Goal: Task Accomplishment & Management: Complete application form

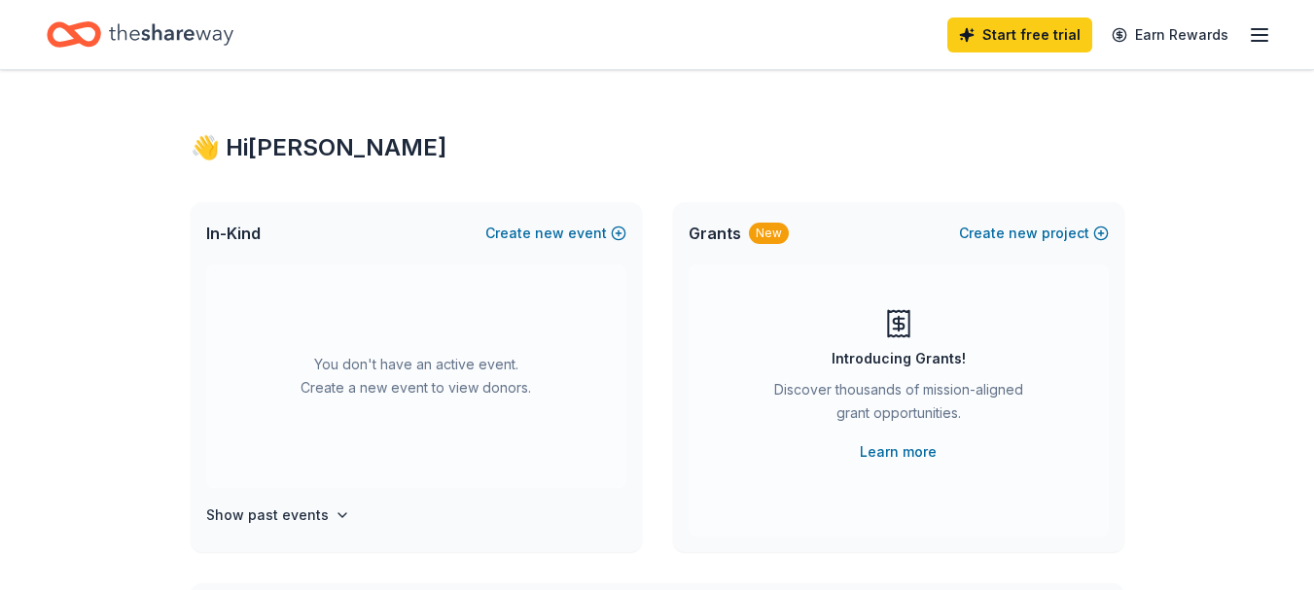
scroll to position [97, 0]
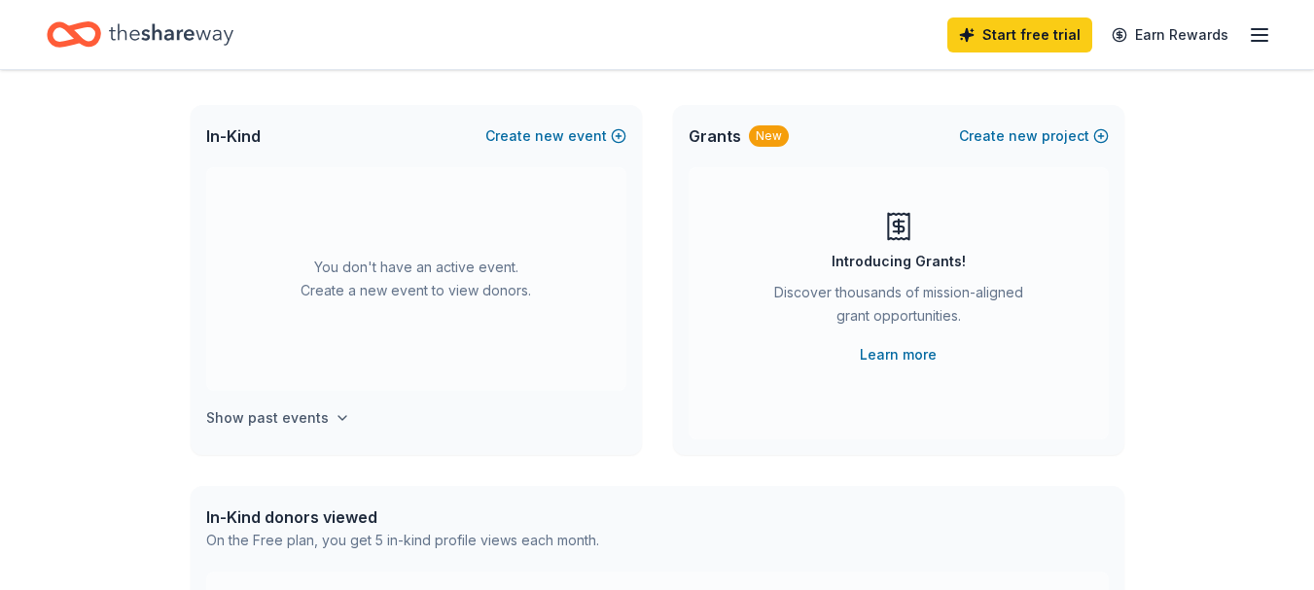
click at [274, 417] on h4 "Show past events" at bounding box center [267, 418] width 123 height 23
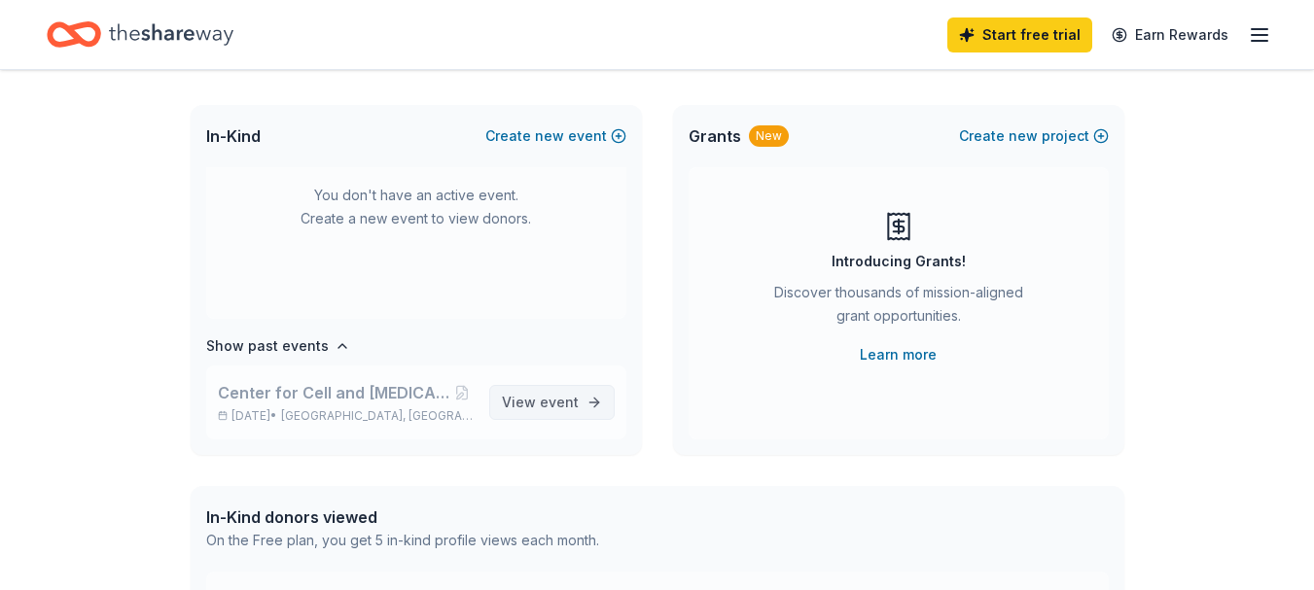
click at [536, 411] on span "View event" at bounding box center [540, 402] width 77 height 23
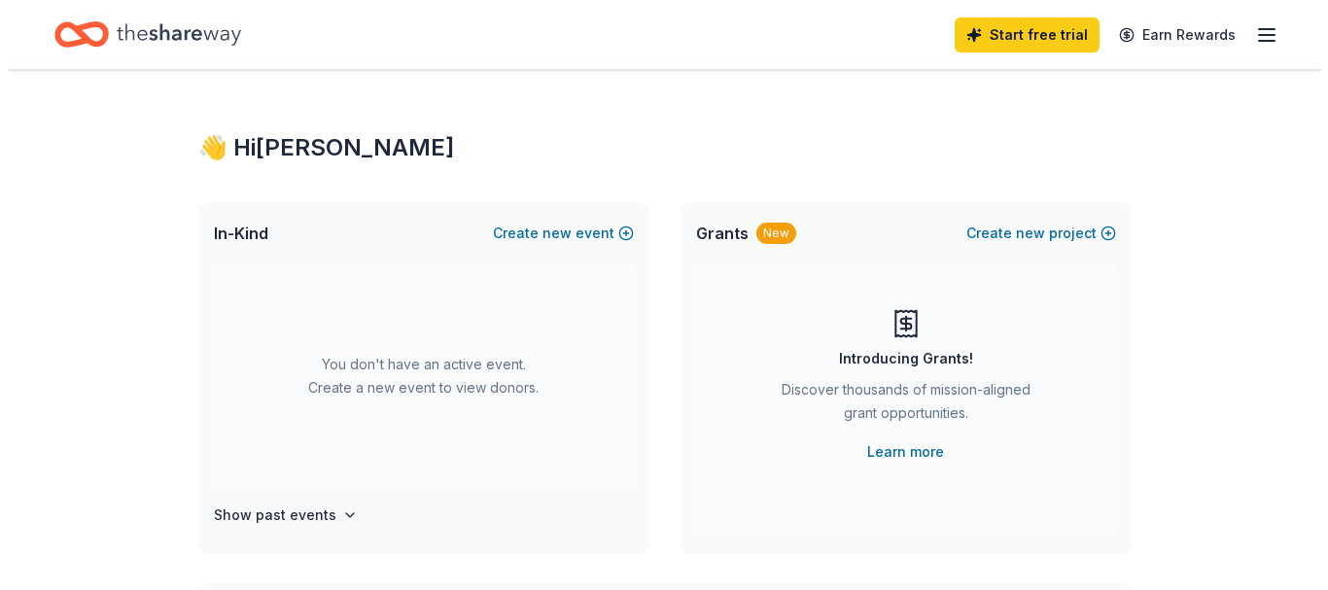
scroll to position [97, 0]
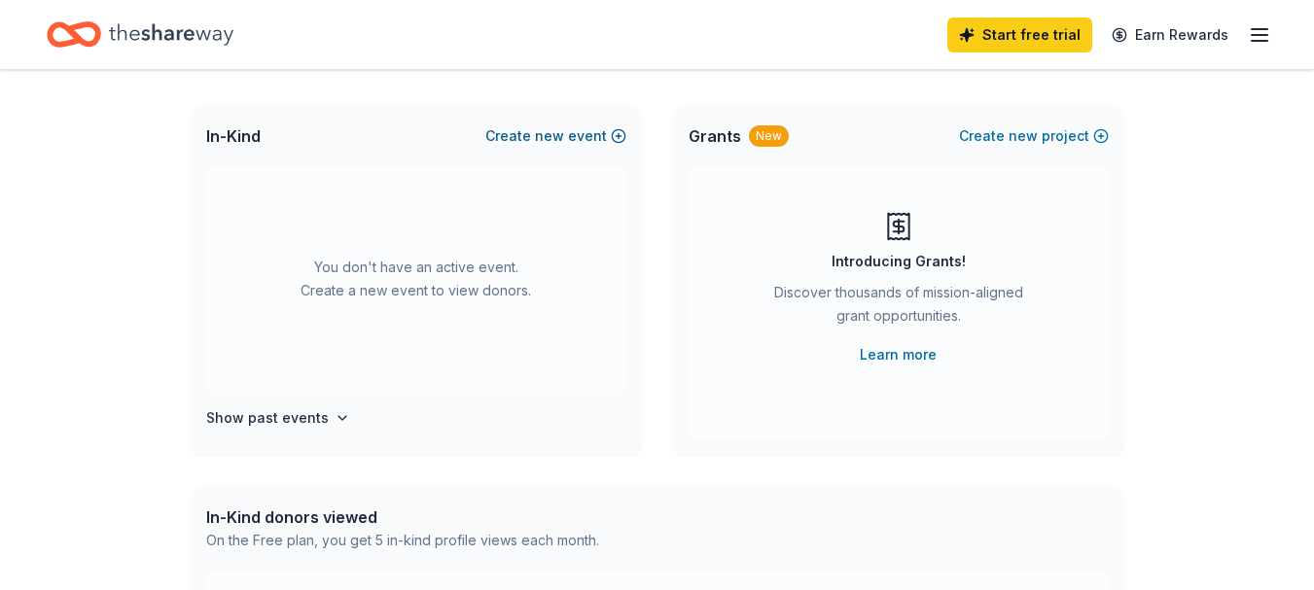
click at [616, 136] on button "Create new event" at bounding box center [555, 135] width 141 height 23
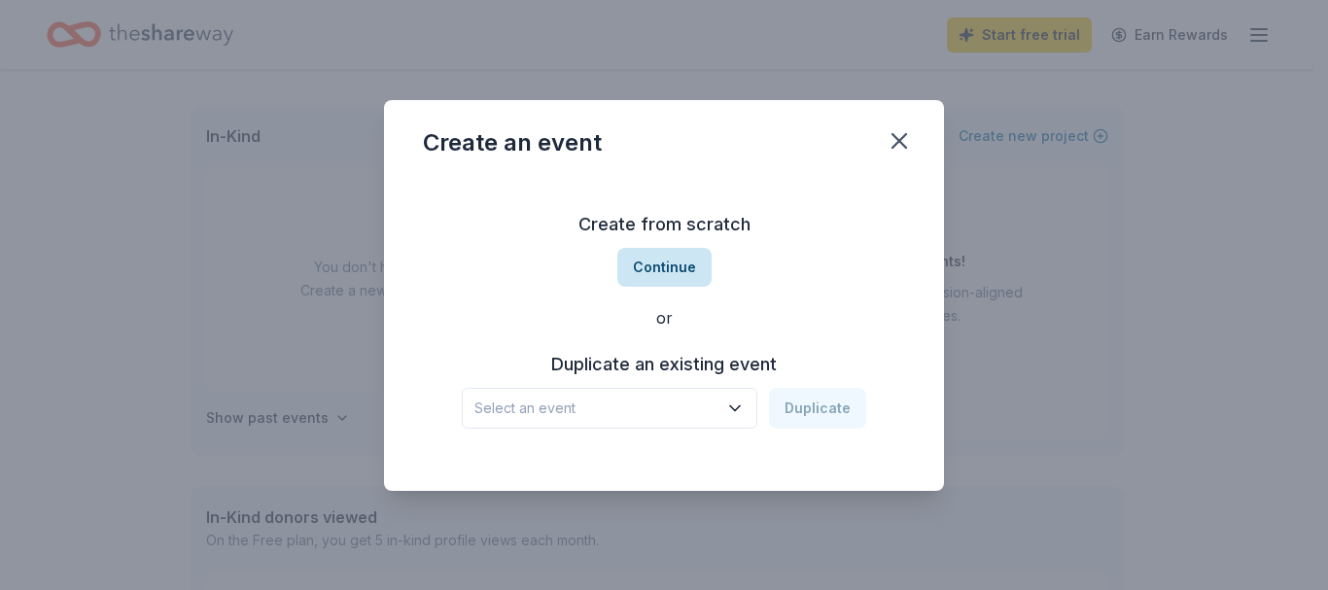
click at [668, 271] on button "Continue" at bounding box center [665, 267] width 94 height 39
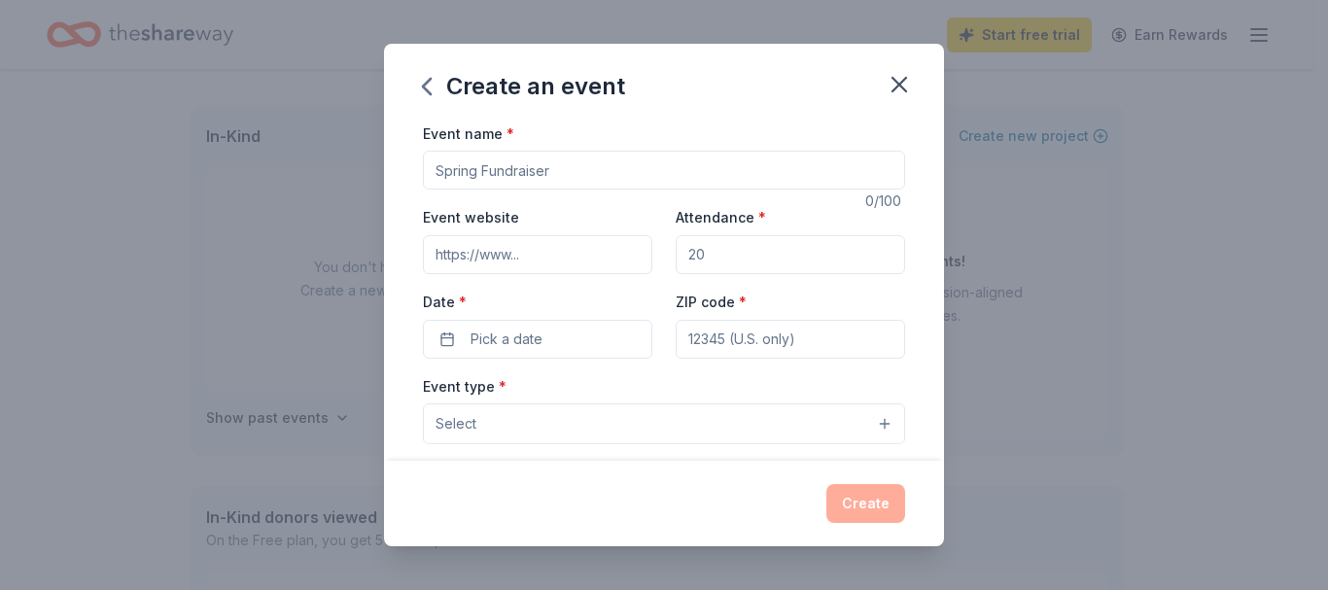
click at [498, 175] on input "Event name *" at bounding box center [664, 170] width 482 height 39
type input "Cell & [MEDICAL_DATA] (CAGT) 2025 Conference"
click at [467, 264] on input "Event website" at bounding box center [538, 254] width 230 height 39
paste input "[URL][DOMAIN_NAME][MEDICAL_DATA]"
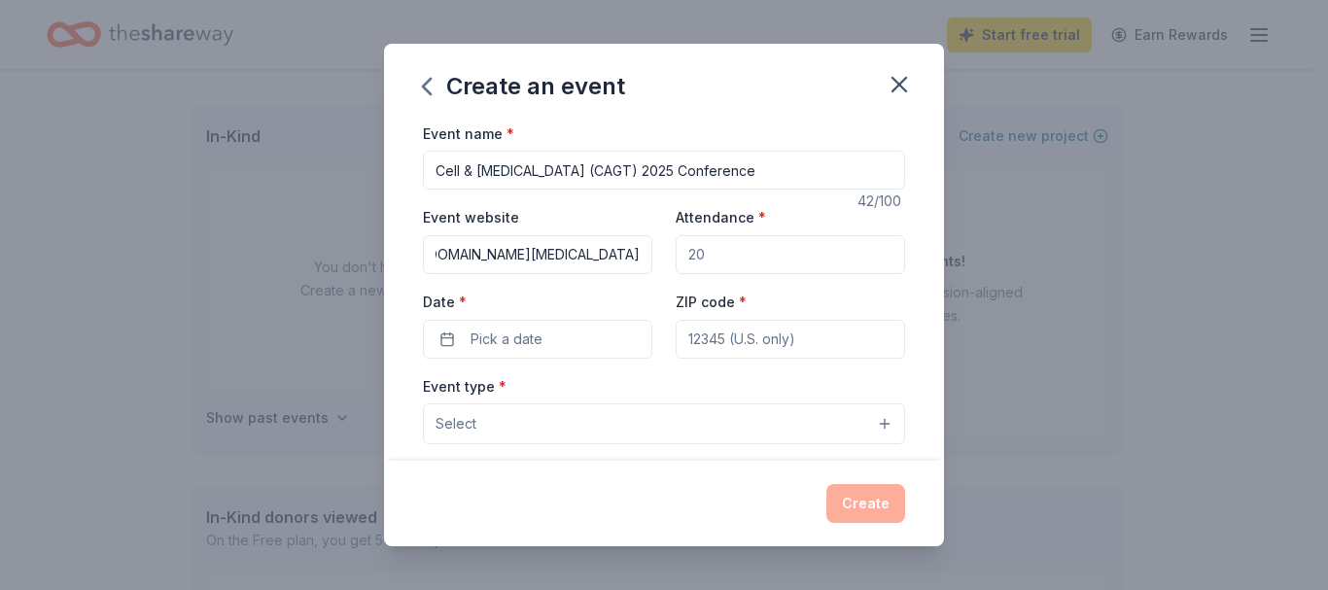
type input "[URL][DOMAIN_NAME][MEDICAL_DATA]"
click at [735, 266] on input "Attendance *" at bounding box center [791, 254] width 230 height 39
type input "250"
click at [485, 341] on span "Pick a date" at bounding box center [507, 339] width 72 height 23
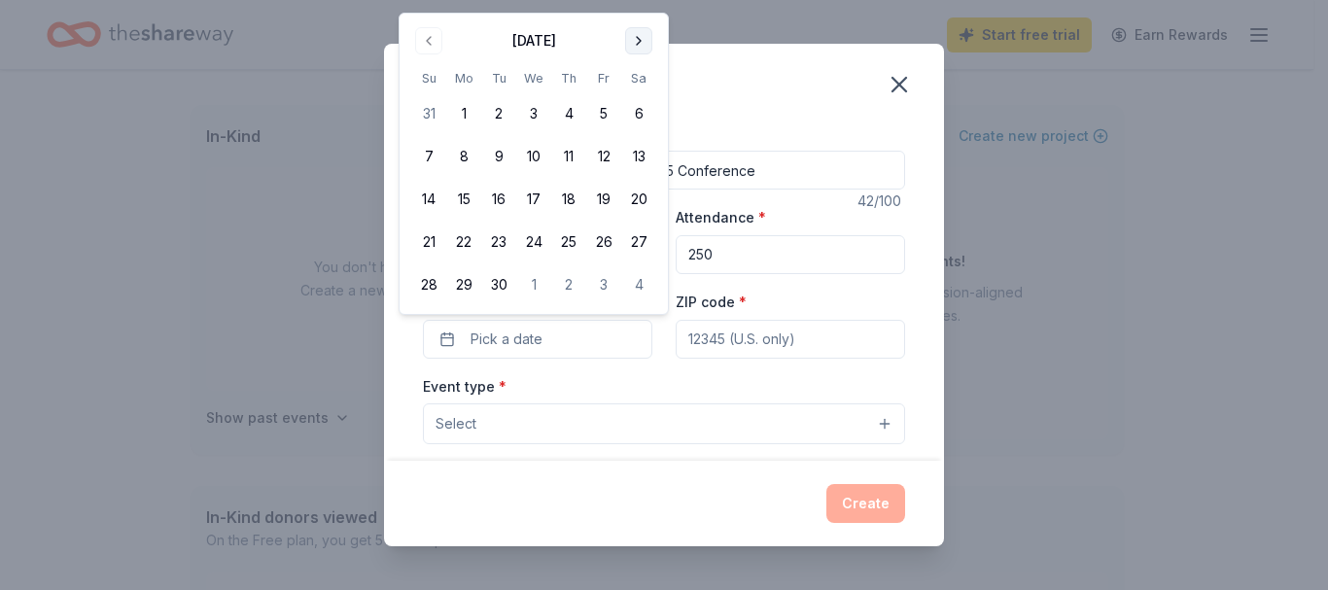
click at [630, 45] on button "Go to next month" at bounding box center [638, 40] width 27 height 27
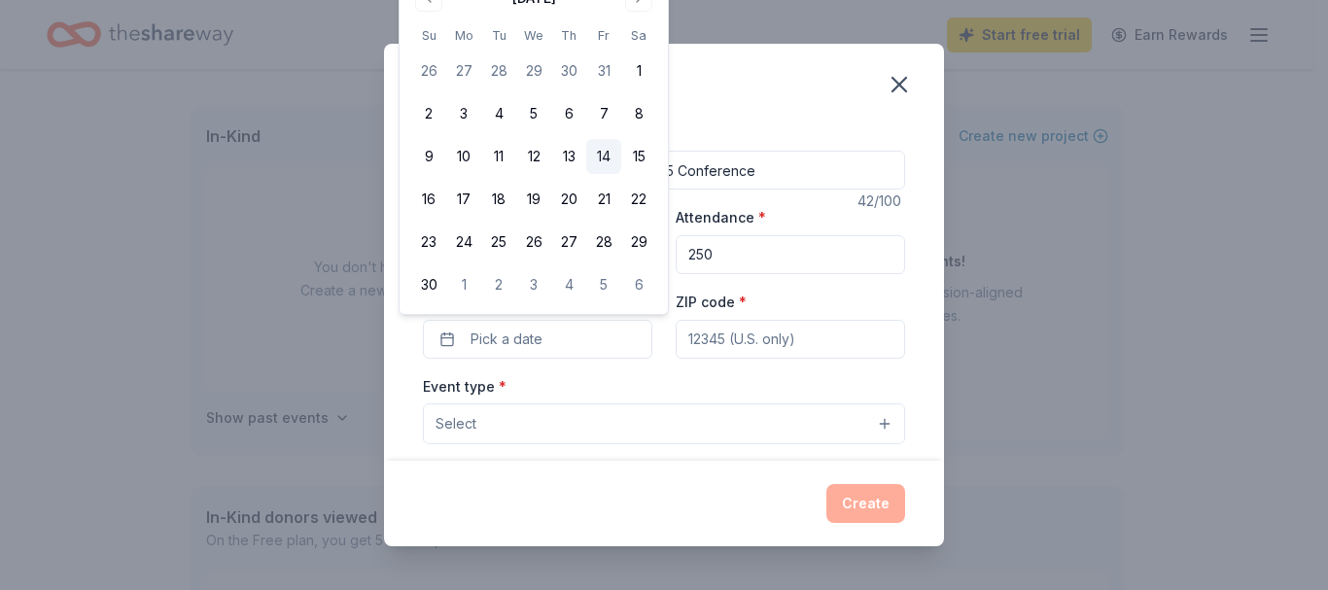
click at [602, 159] on button "14" at bounding box center [603, 156] width 35 height 35
click at [609, 166] on button "14" at bounding box center [603, 156] width 35 height 35
click at [607, 152] on button "14" at bounding box center [603, 156] width 35 height 35
click at [645, 374] on div "Event type * Select" at bounding box center [664, 409] width 482 height 71
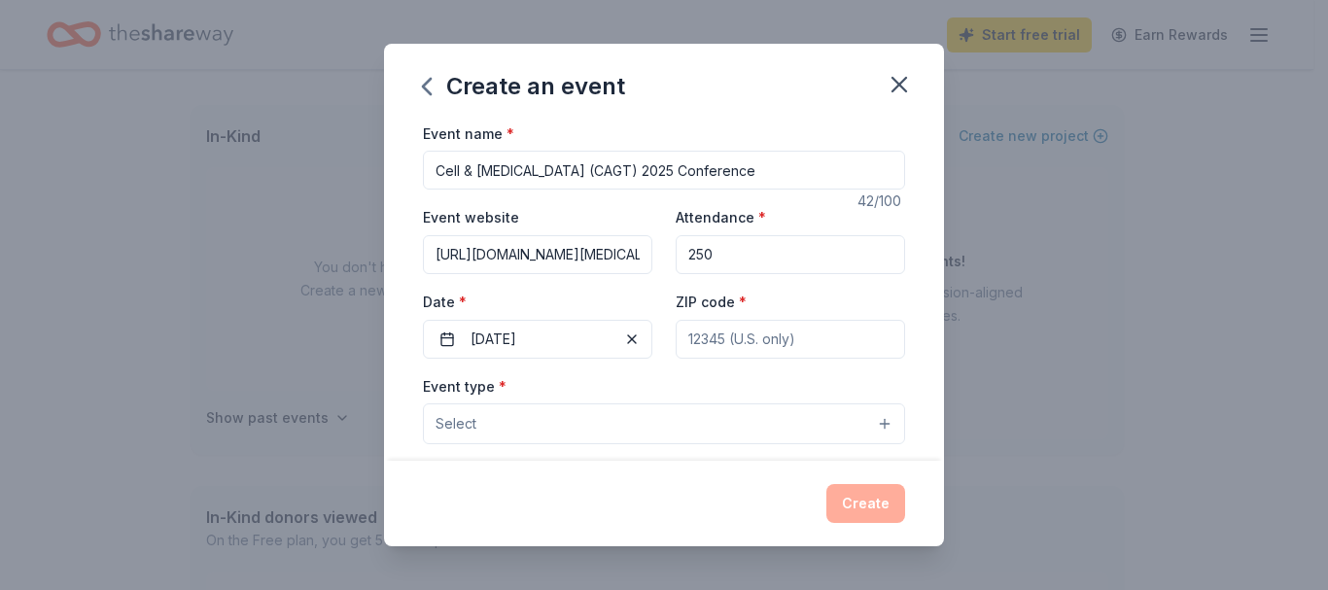
click at [715, 346] on input "ZIP code *" at bounding box center [791, 339] width 230 height 39
type input "77030"
click at [454, 422] on span "Select" at bounding box center [456, 423] width 41 height 23
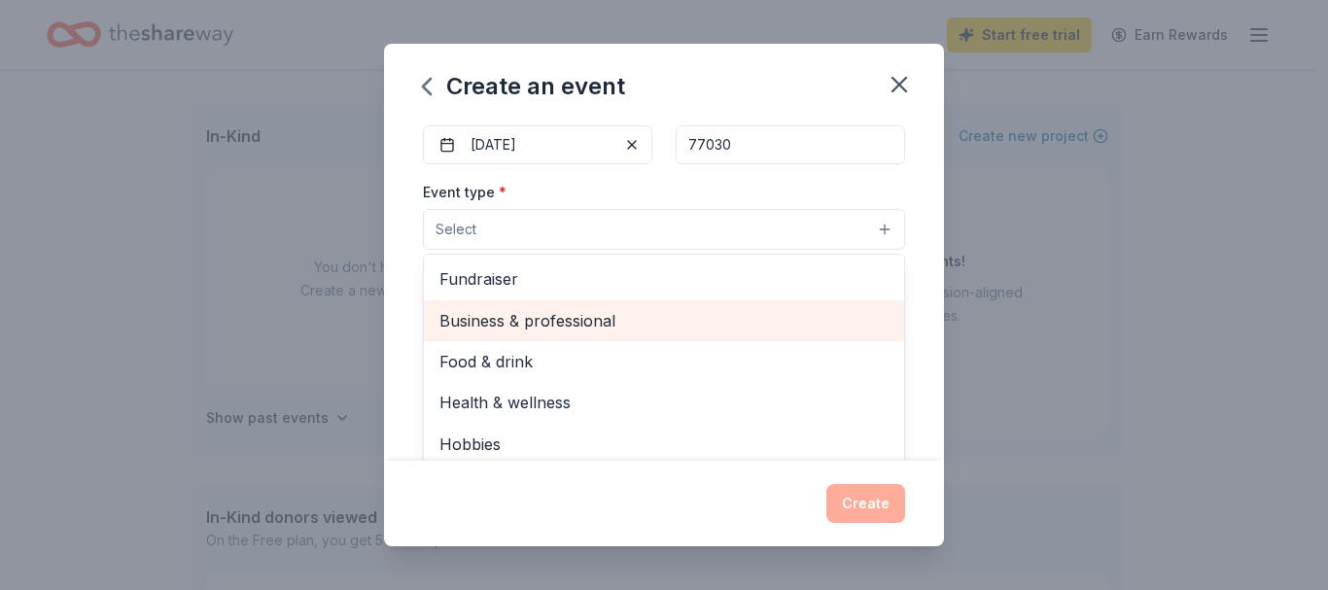
click at [568, 325] on span "Business & professional" at bounding box center [664, 320] width 449 height 25
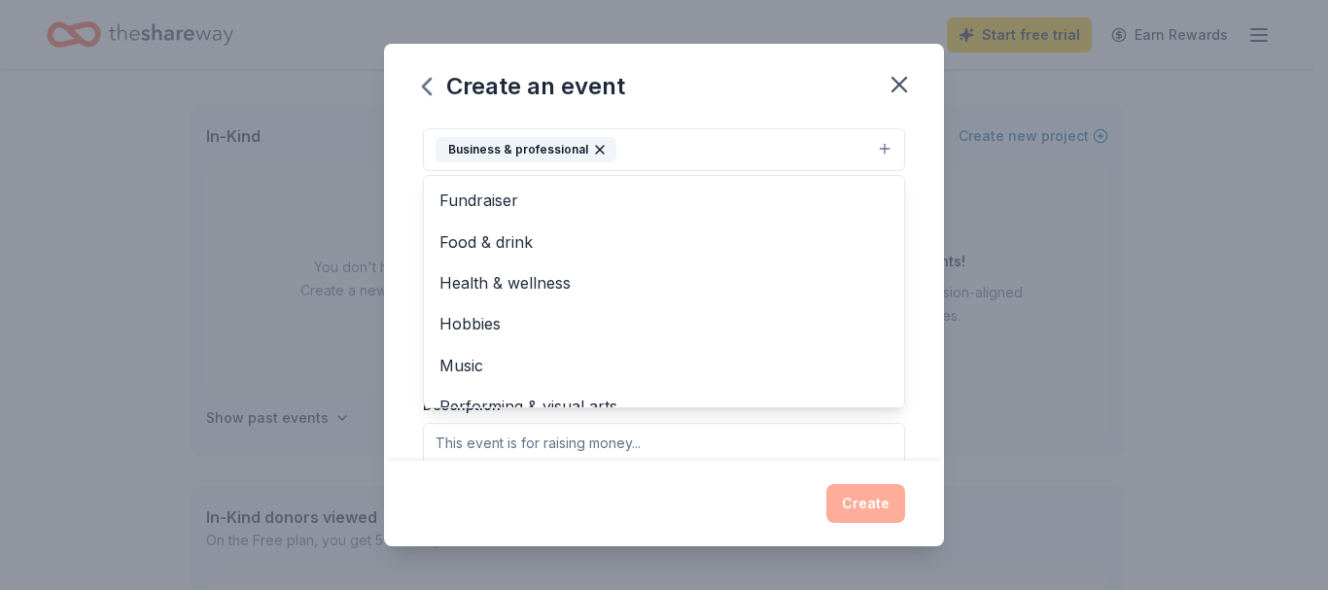
scroll to position [189, 0]
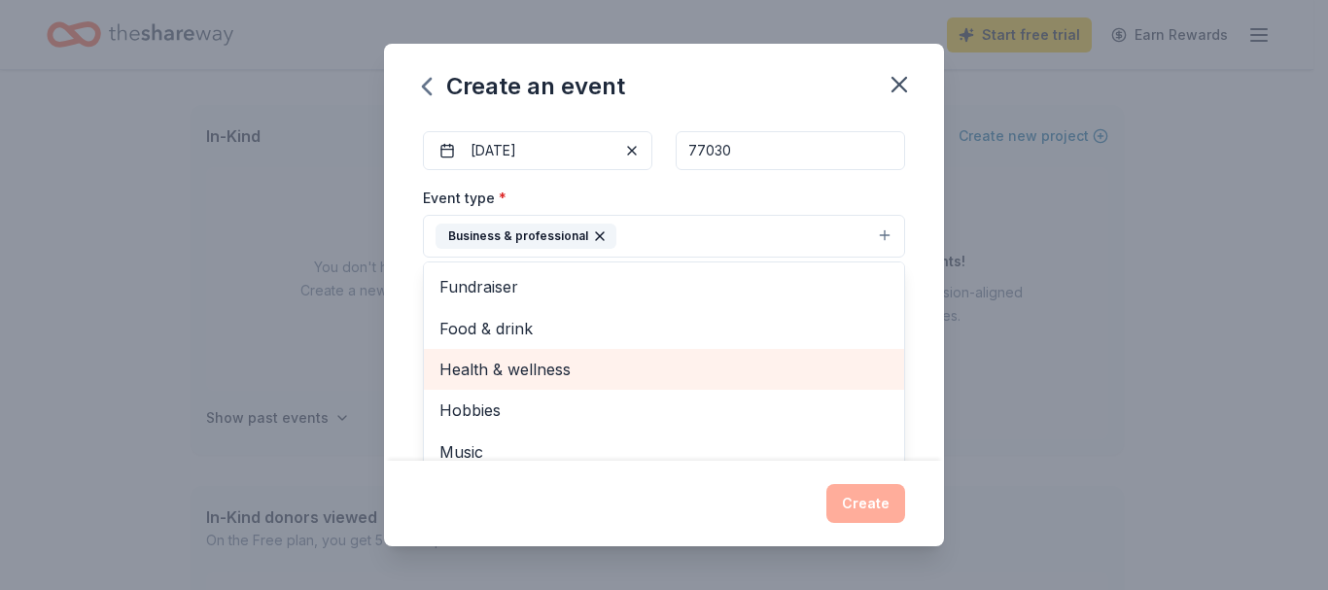
click at [508, 367] on span "Health & wellness" at bounding box center [664, 369] width 449 height 25
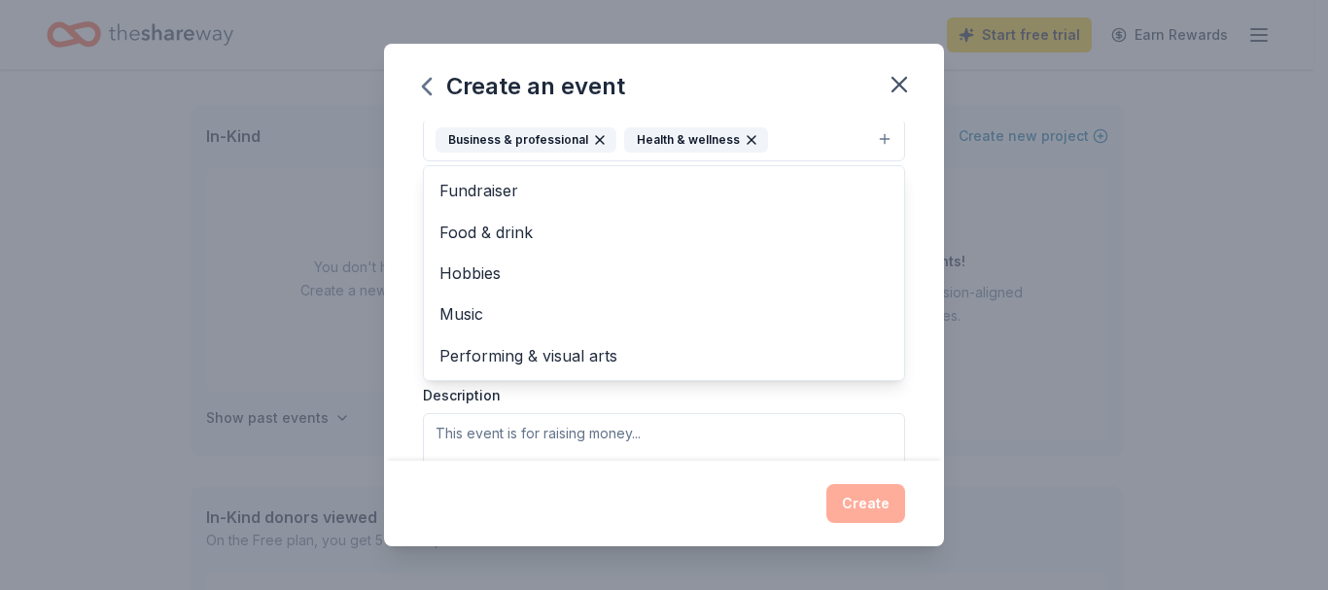
scroll to position [382, 0]
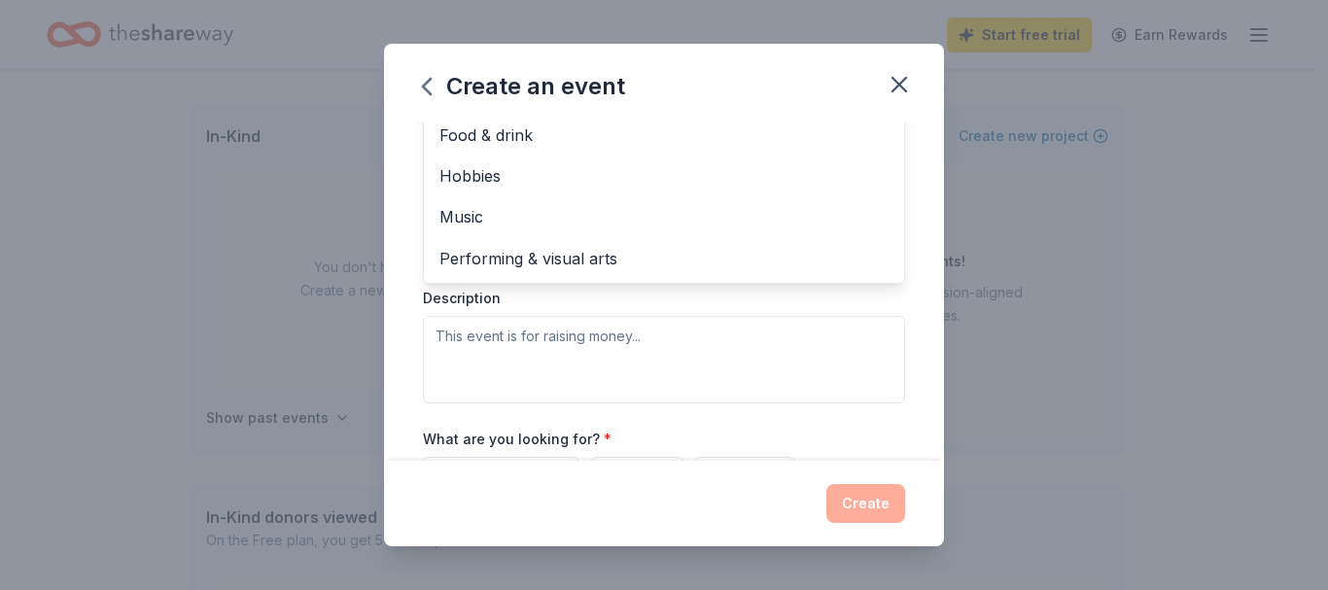
click at [666, 355] on div "Event type * Business & professional Health & wellness Fundraiser Food & drink …" at bounding box center [664, 197] width 482 height 411
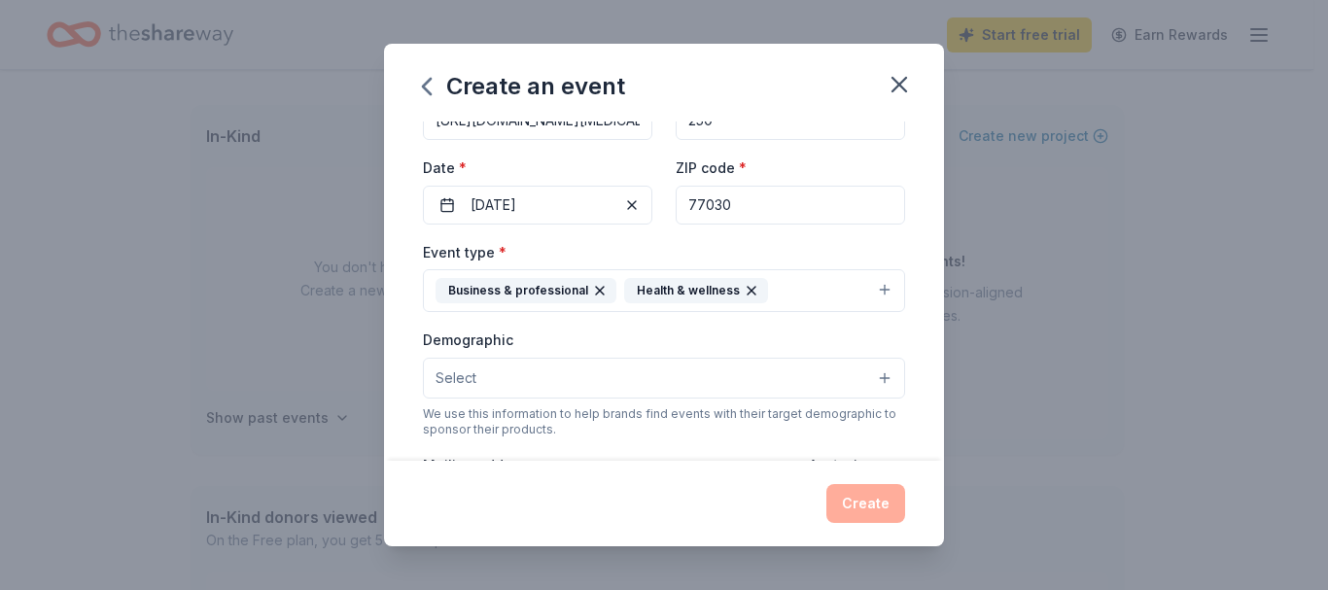
scroll to position [231, 0]
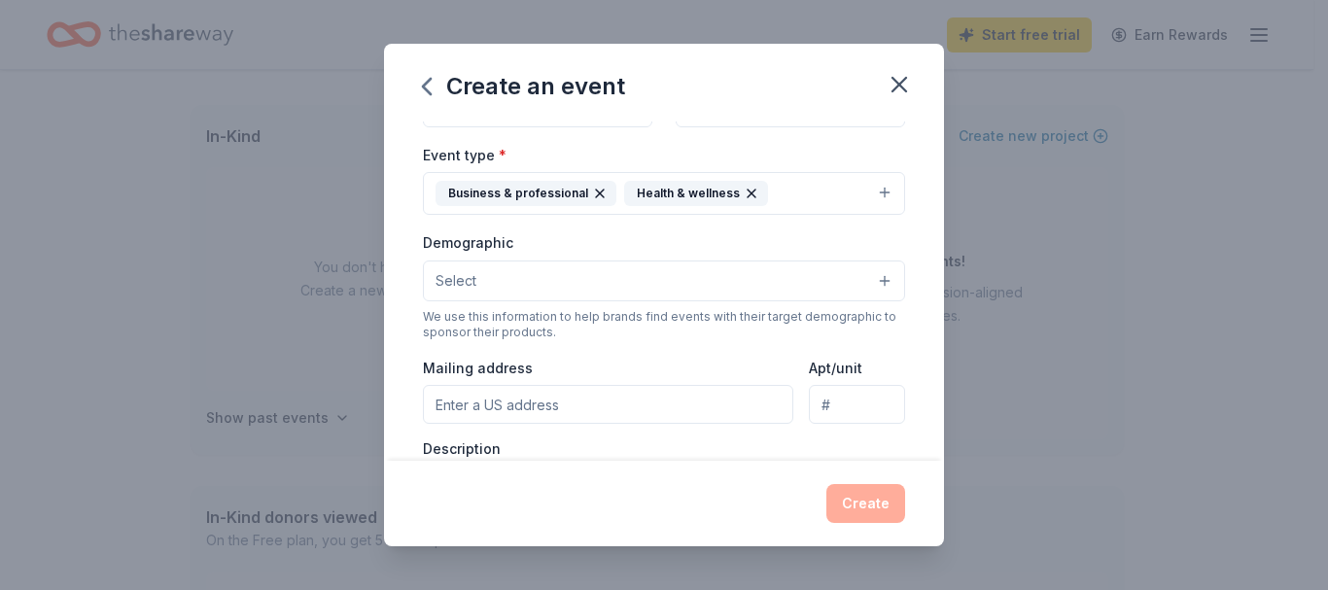
click at [861, 277] on button "Select" at bounding box center [664, 281] width 482 height 41
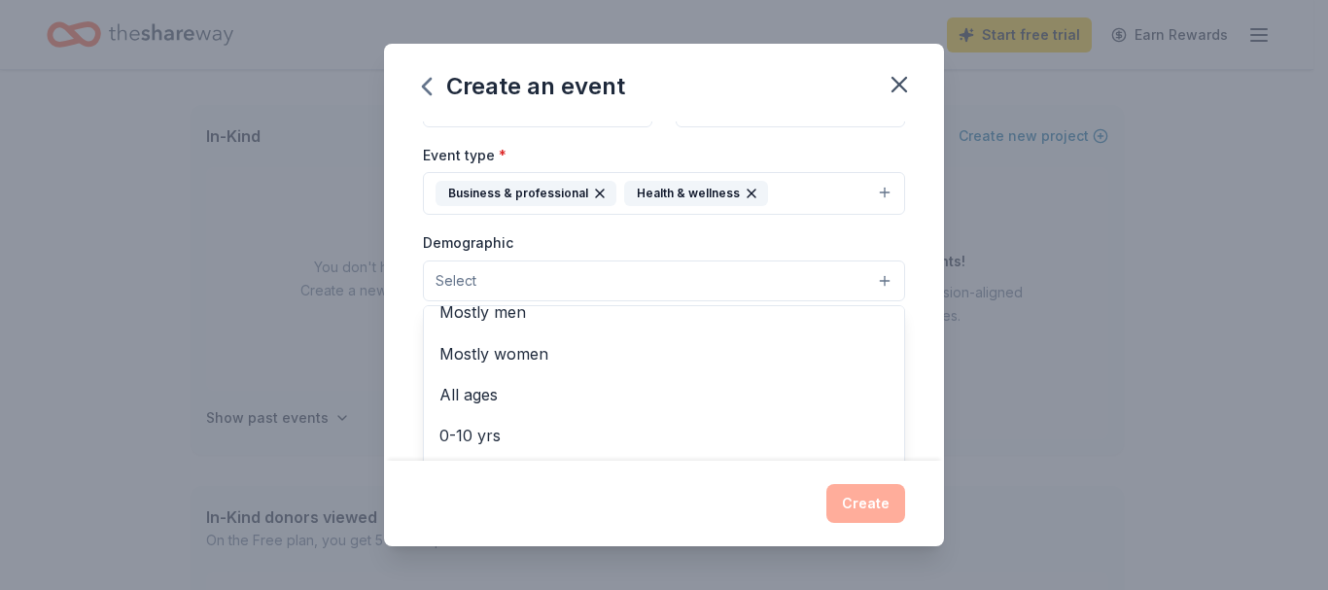
scroll to position [0, 0]
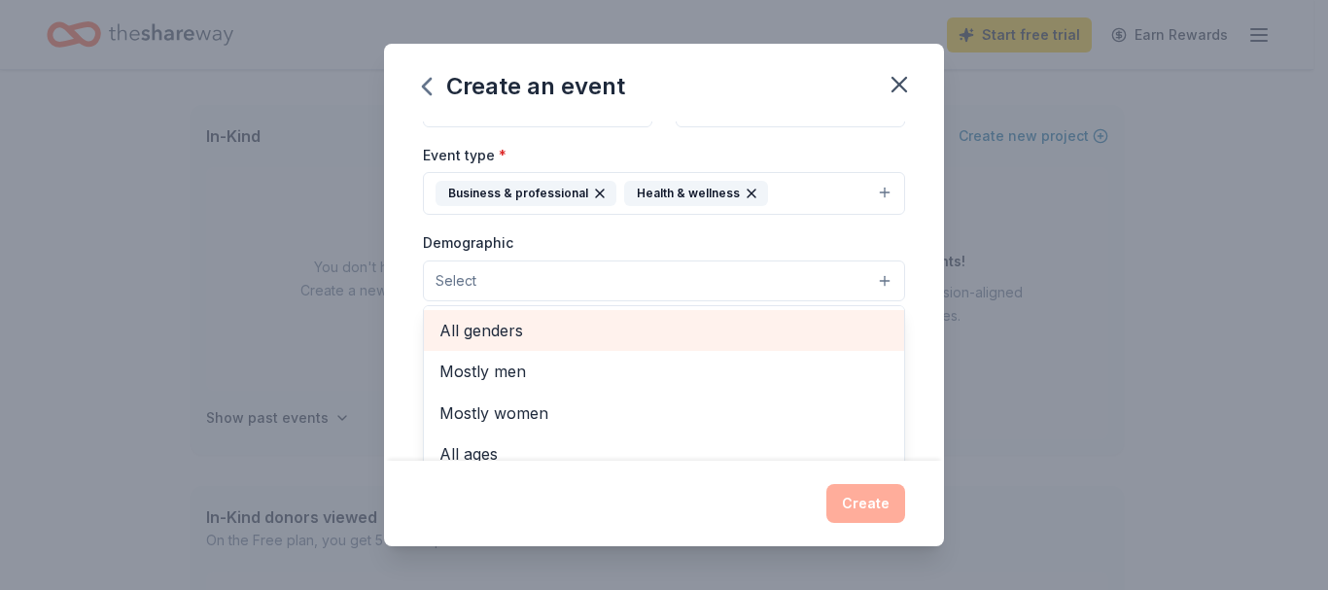
click at [502, 324] on span "All genders" at bounding box center [664, 330] width 449 height 25
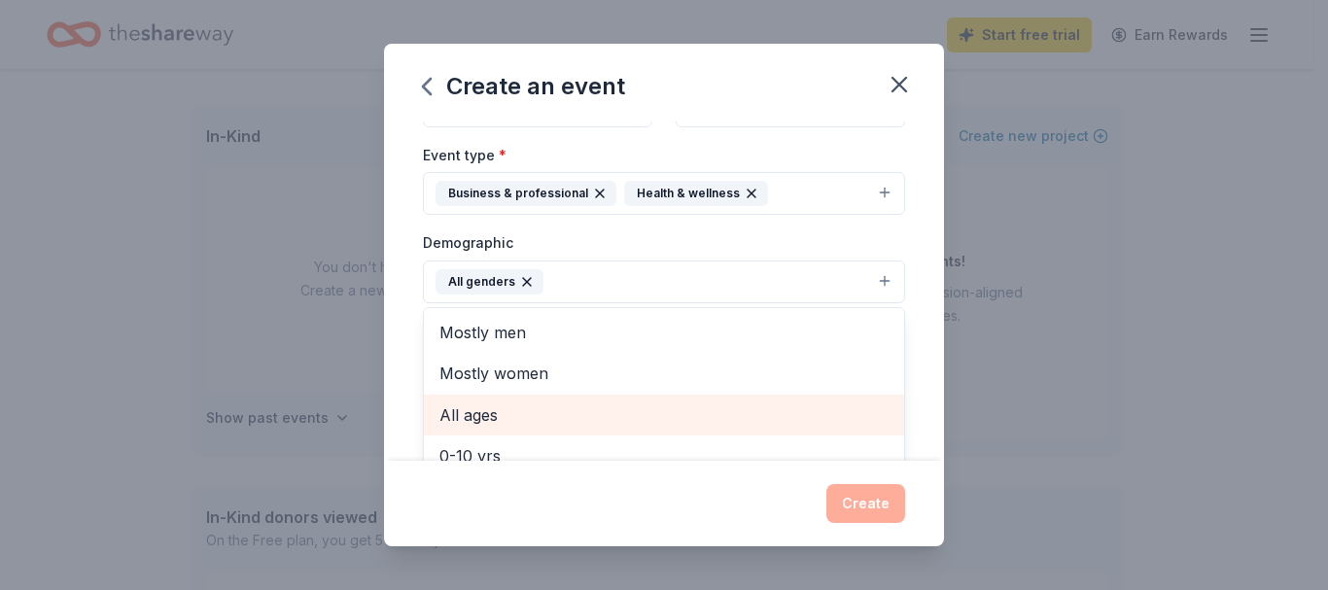
drag, startPoint x: 459, startPoint y: 420, endPoint x: 471, endPoint y: 414, distance: 13.0
click at [460, 419] on span "All ages" at bounding box center [664, 415] width 449 height 25
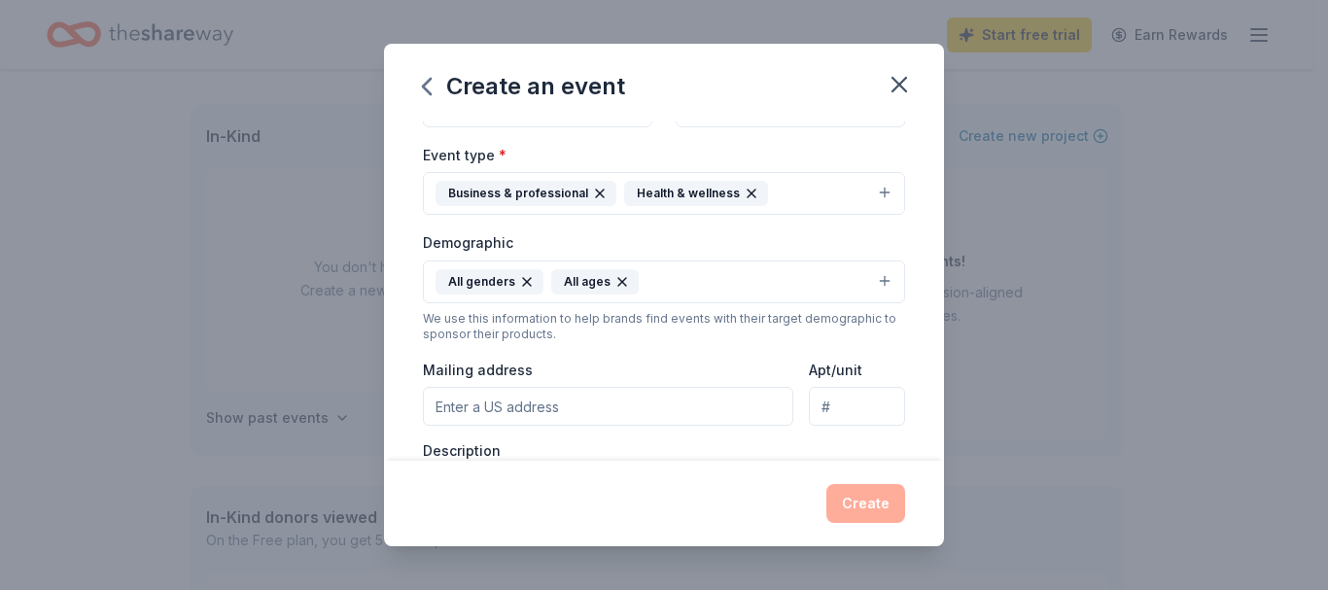
click at [621, 279] on icon "button" at bounding box center [623, 282] width 16 height 16
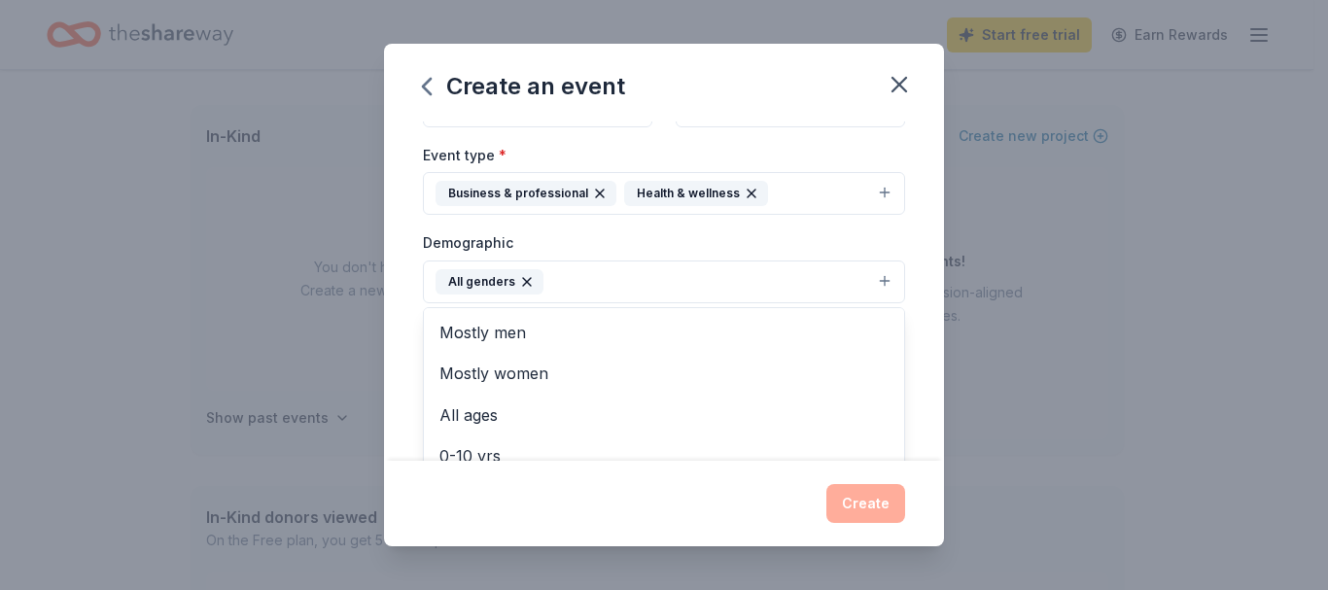
click at [872, 277] on button "All genders" at bounding box center [664, 282] width 482 height 43
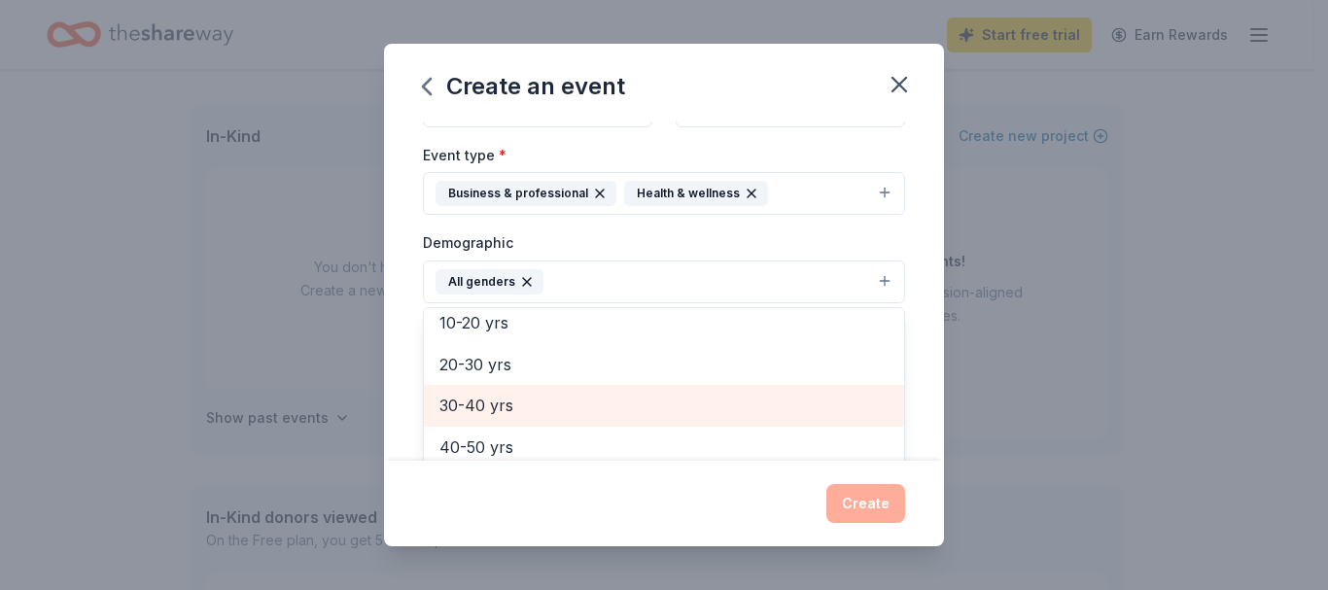
scroll to position [77, 0]
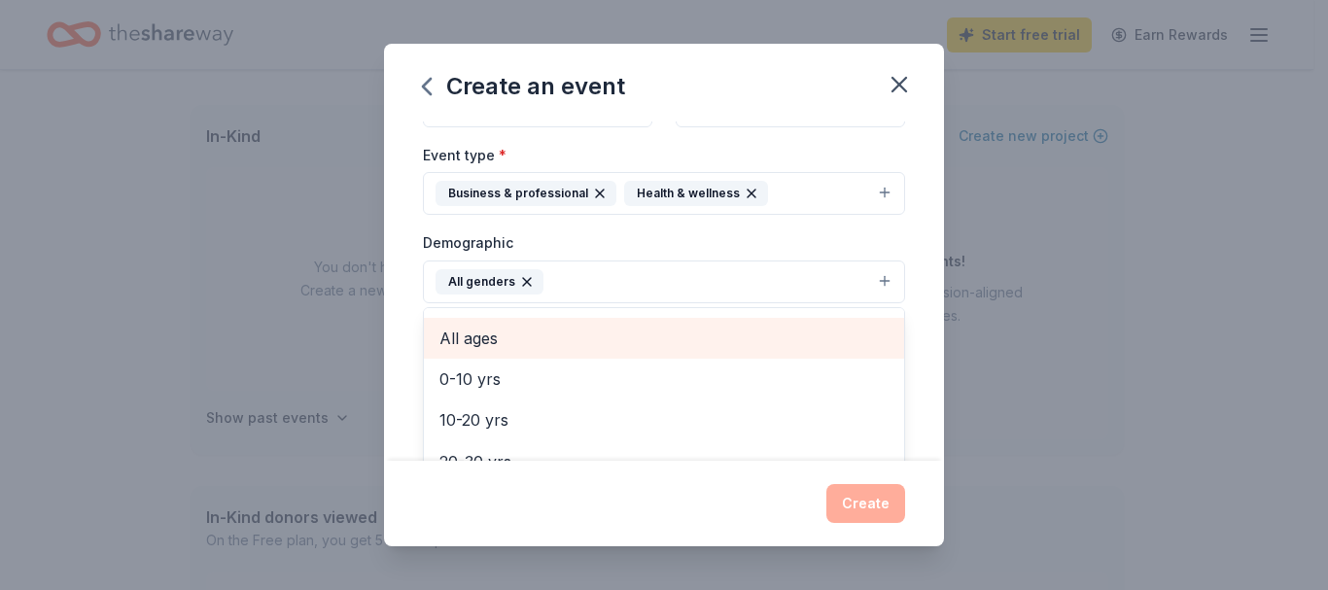
click at [483, 333] on span "All ages" at bounding box center [664, 338] width 449 height 25
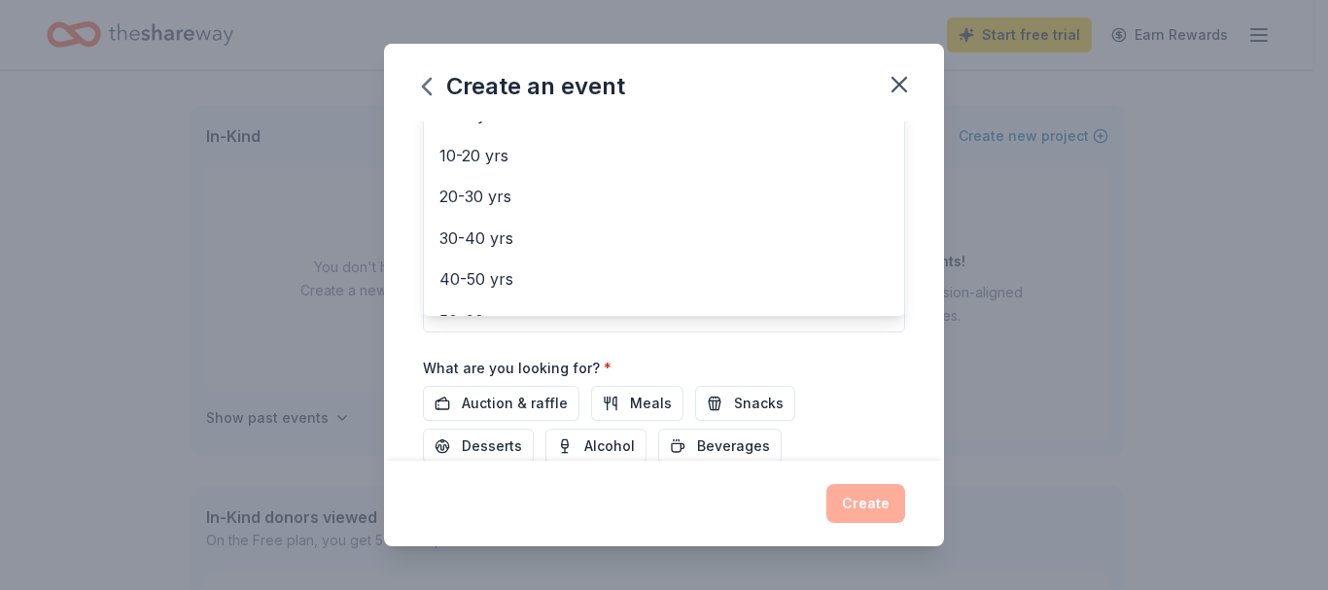
scroll to position [479, 0]
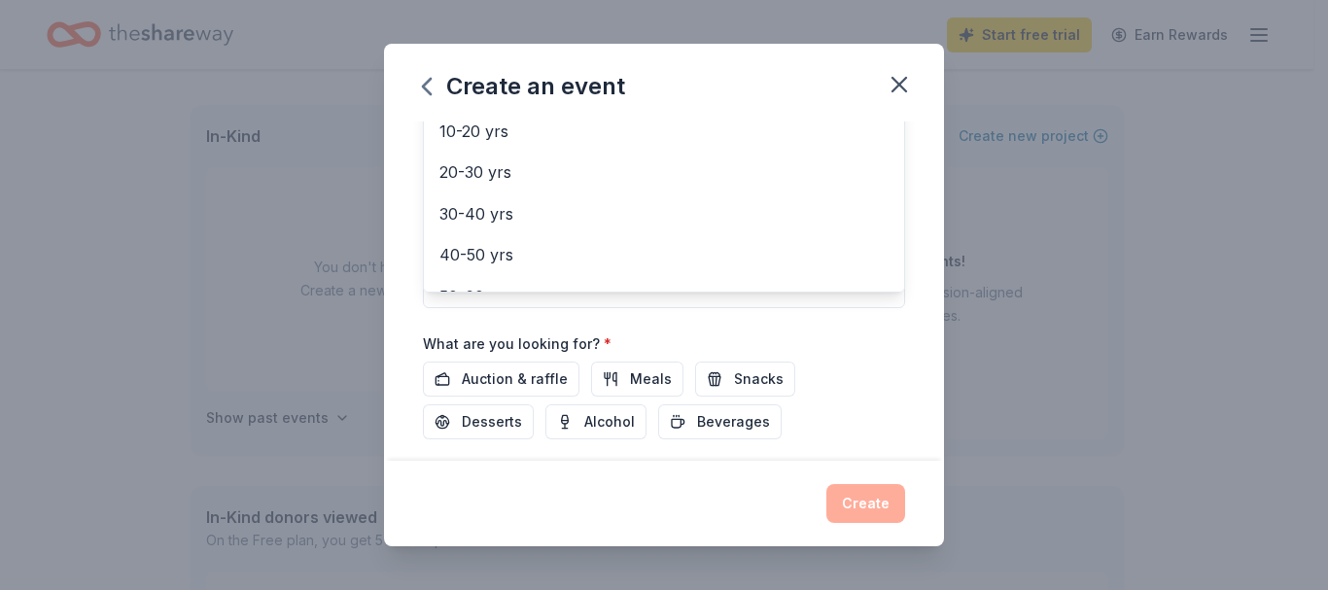
click at [496, 383] on div "Event name * Cell & [MEDICAL_DATA] (CAGT) 2025 Conference 42 /100 Event website…" at bounding box center [664, 93] width 482 height 903
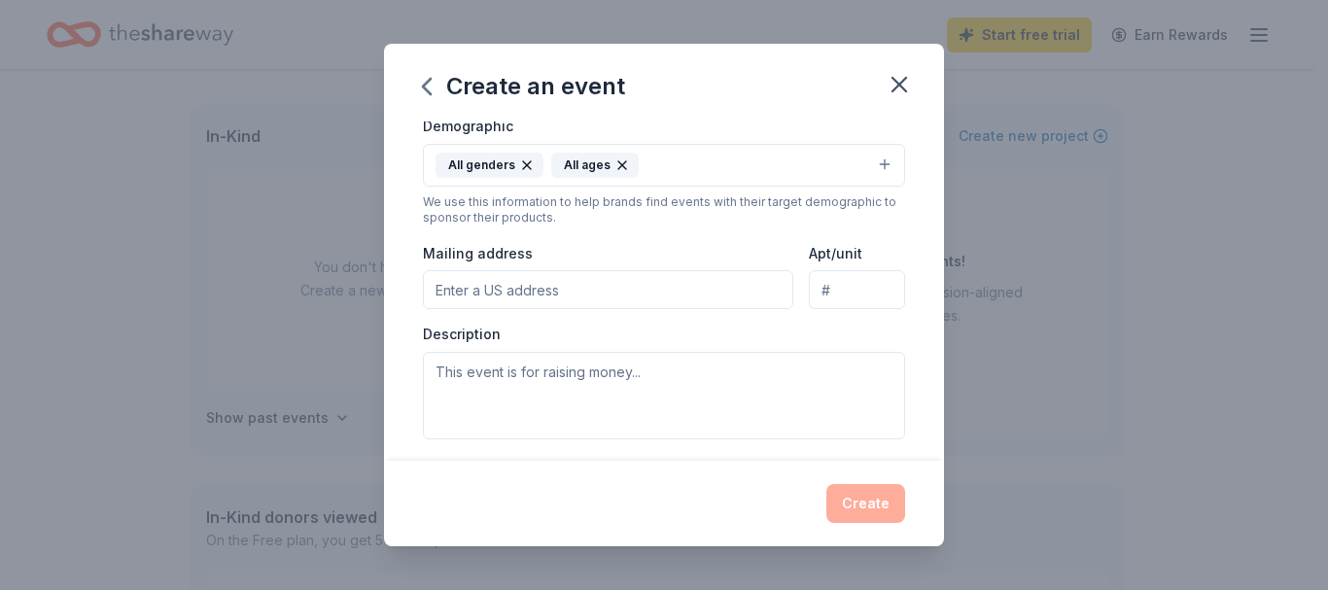
scroll to position [367, 0]
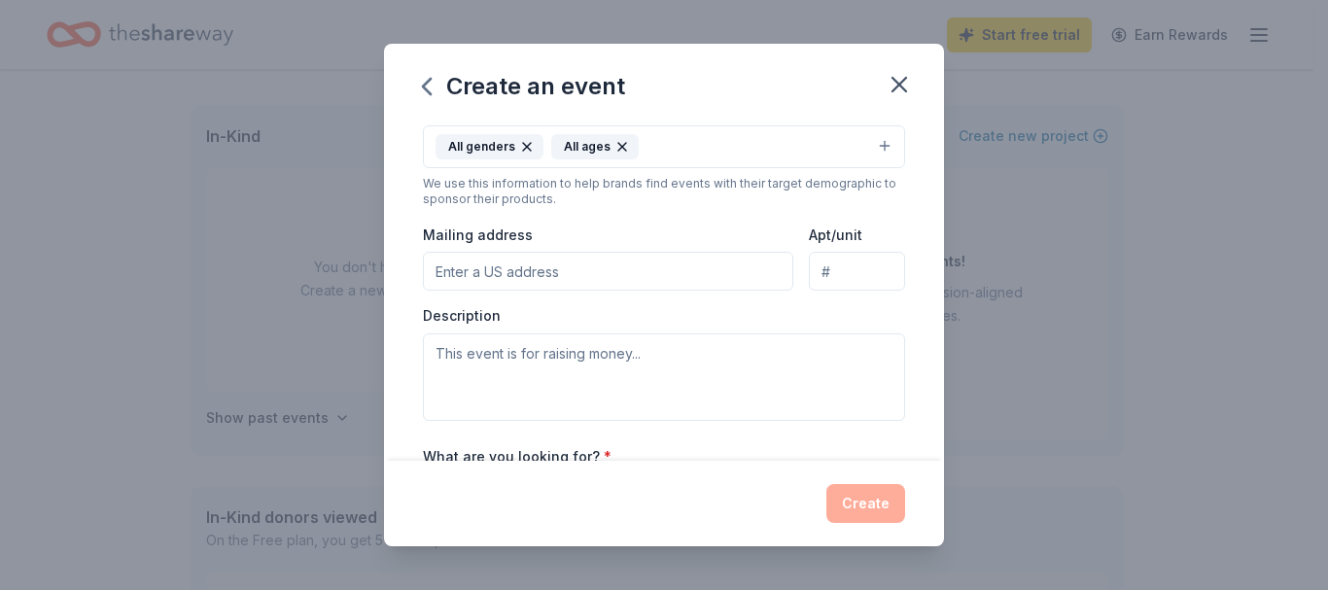
click at [593, 268] on input "Mailing address" at bounding box center [608, 271] width 371 height 39
click at [589, 265] on input "Mailing address" at bounding box center [608, 271] width 371 height 39
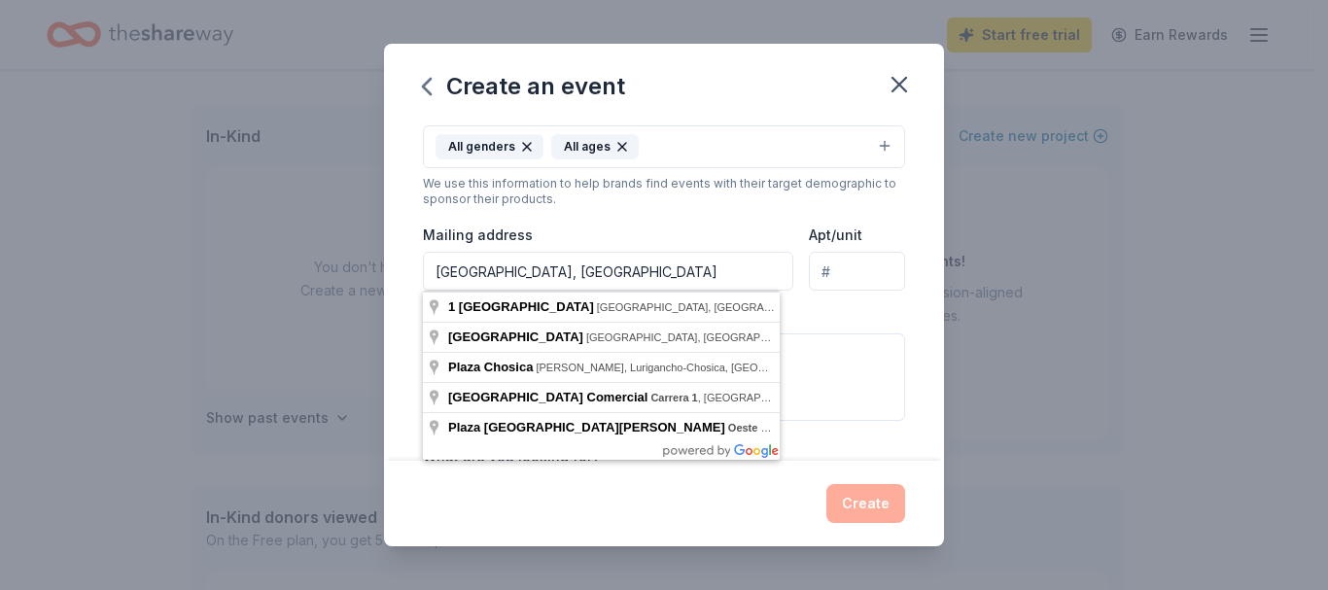
click at [589, 265] on input "[GEOGRAPHIC_DATA], [GEOGRAPHIC_DATA]" at bounding box center [608, 271] width 371 height 39
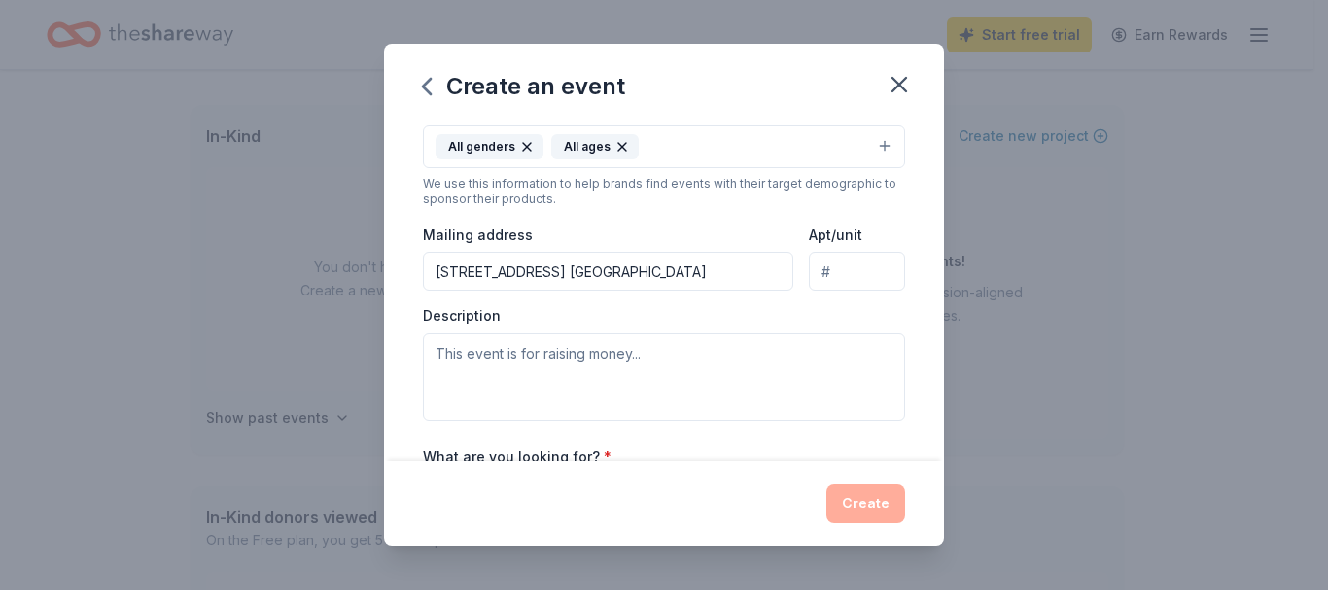
scroll to position [0, 12]
type input "[STREET_ADDRESS] [GEOGRAPHIC_DATA]"
click at [819, 315] on div "Description" at bounding box center [664, 363] width 482 height 115
click at [859, 286] on input "Apt/unit" at bounding box center [857, 271] width 96 height 39
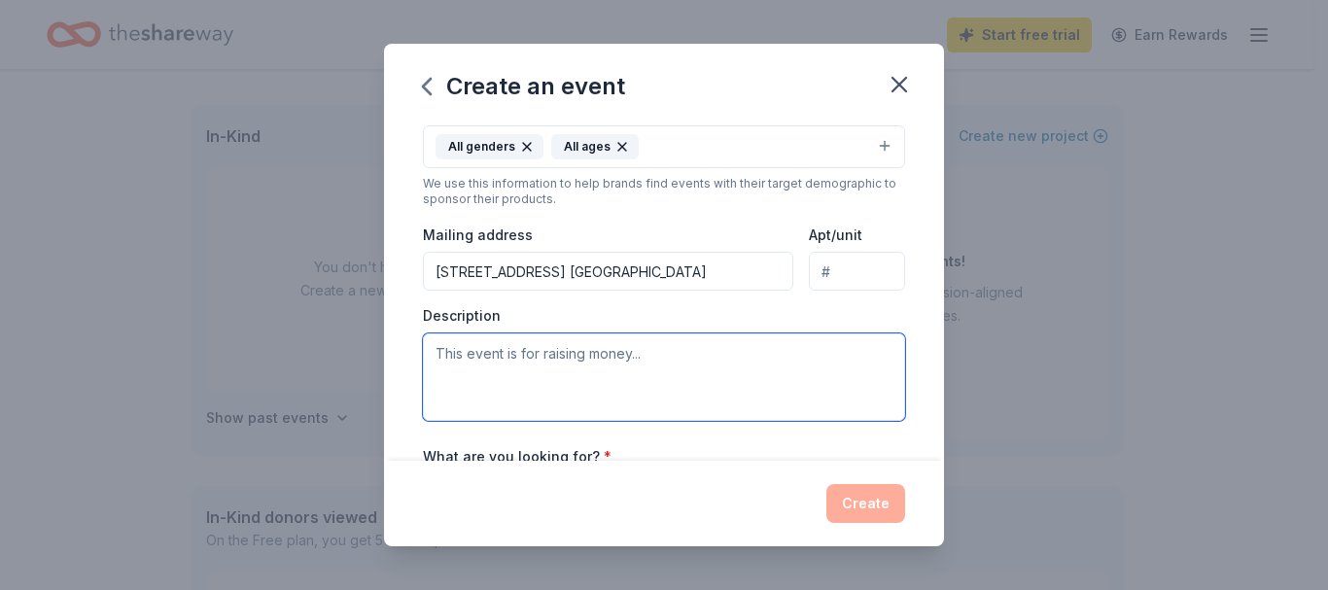
click at [628, 375] on textarea at bounding box center [664, 378] width 482 height 88
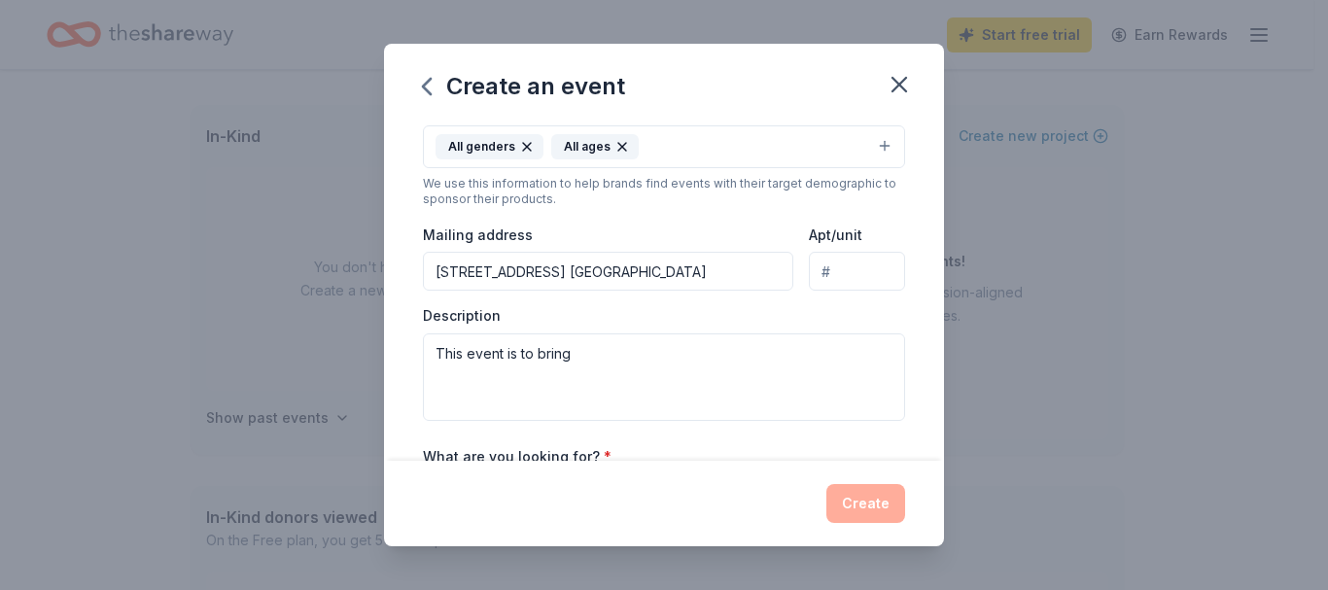
drag, startPoint x: 45, startPoint y: 414, endPoint x: 78, endPoint y: 404, distance: 34.8
click at [44, 414] on div "Create an event Event name * Cell & [MEDICAL_DATA] (CAGT) 2025 Conference 42 /1…" at bounding box center [664, 295] width 1328 height 590
click at [585, 364] on textarea "This event is to bring" at bounding box center [664, 378] width 482 height 88
paste textarea "to allow scientific investigators to collaborate and exchange data, which facil…"
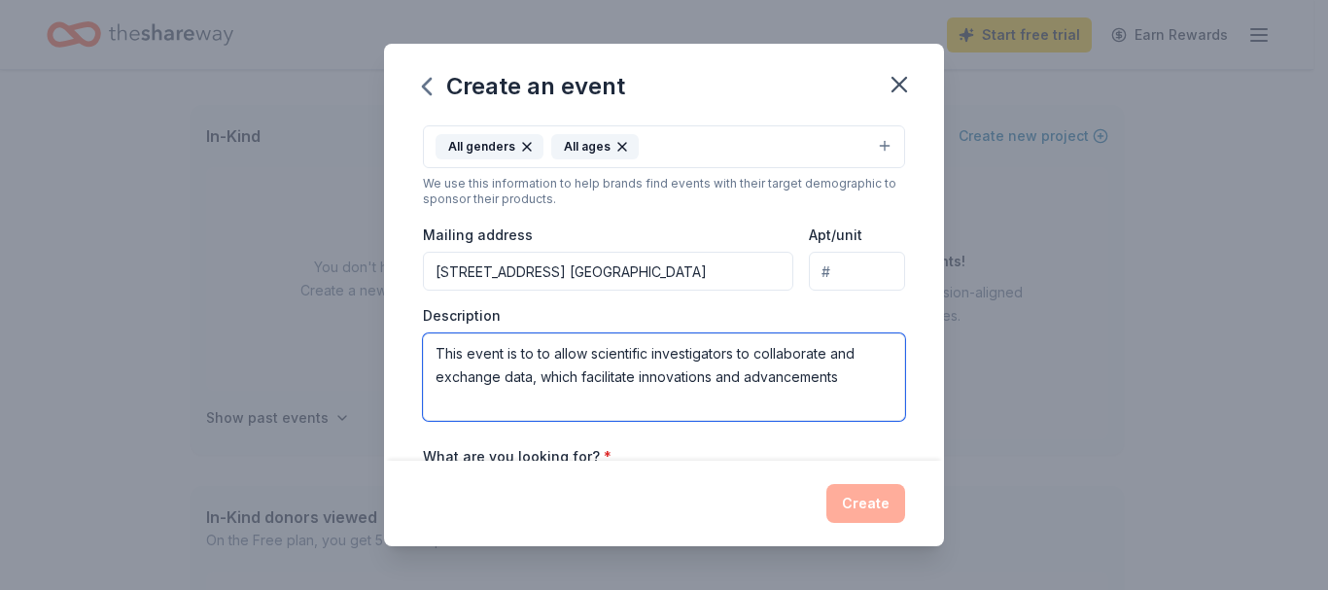
click at [740, 355] on textarea "This event is to to allow scientific investigators to collaborate and exchange …" at bounding box center [664, 378] width 482 height 88
click at [700, 396] on textarea "This event is to to allow scientific investigators in the department of Cell & …" at bounding box center [664, 378] width 482 height 88
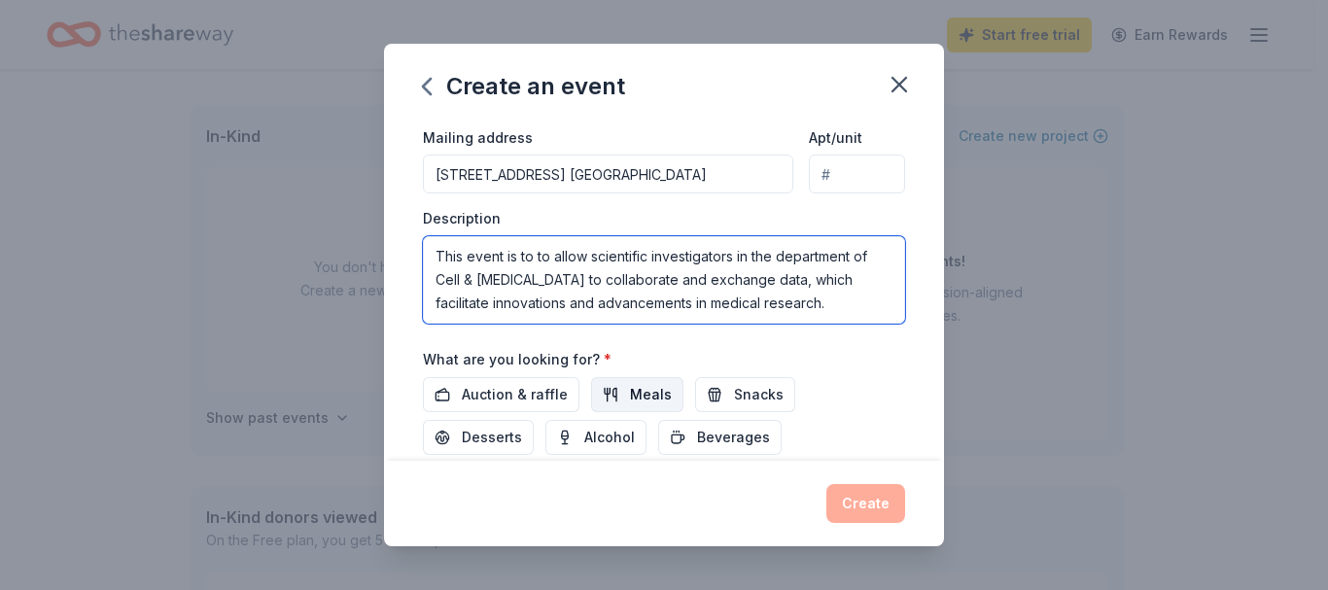
scroll to position [561, 0]
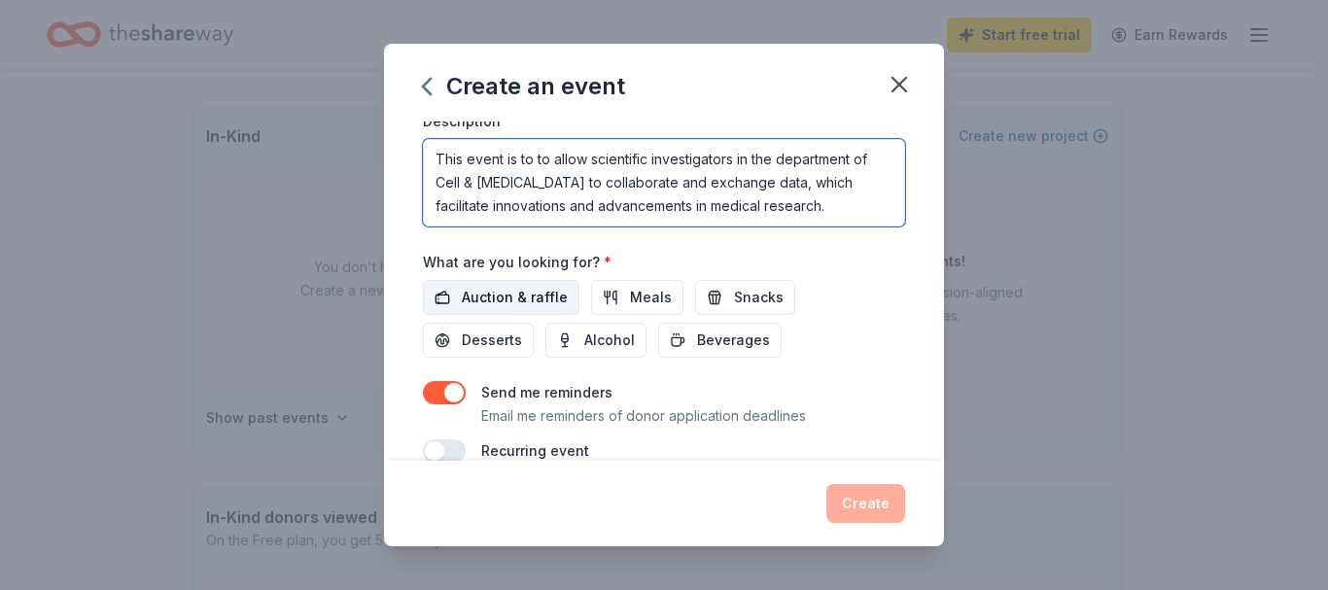
type textarea "This event is to to allow scientific investigators in the department of Cell & …"
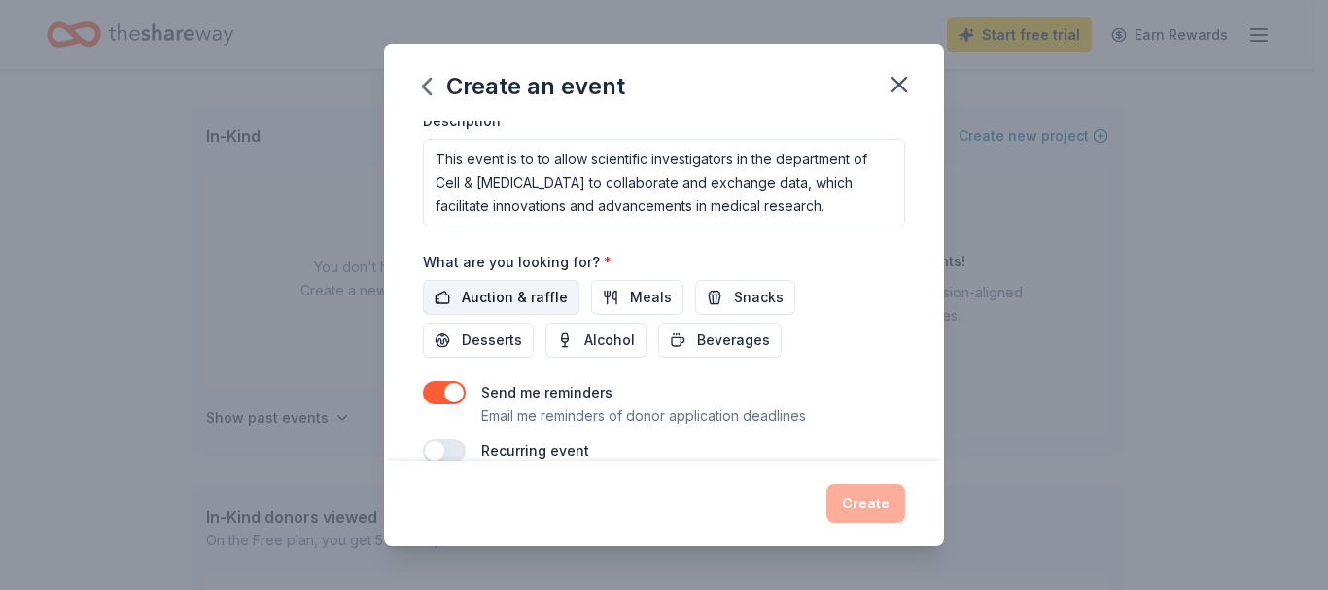
click at [516, 292] on span "Auction & raffle" at bounding box center [515, 297] width 106 height 23
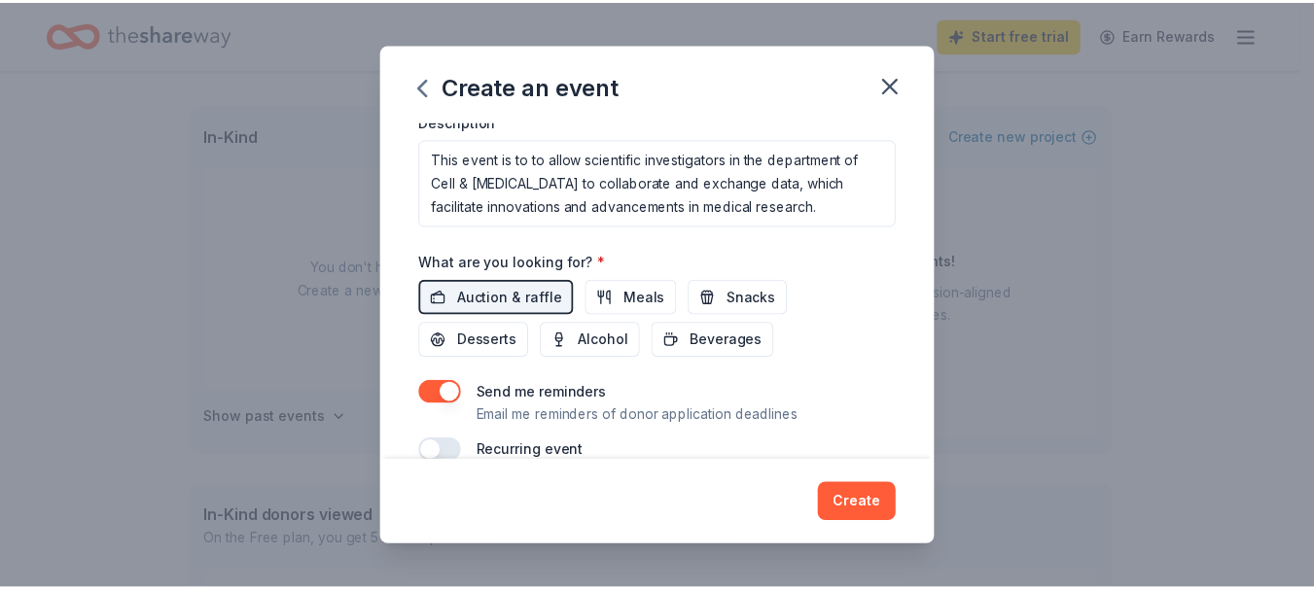
scroll to position [593, 0]
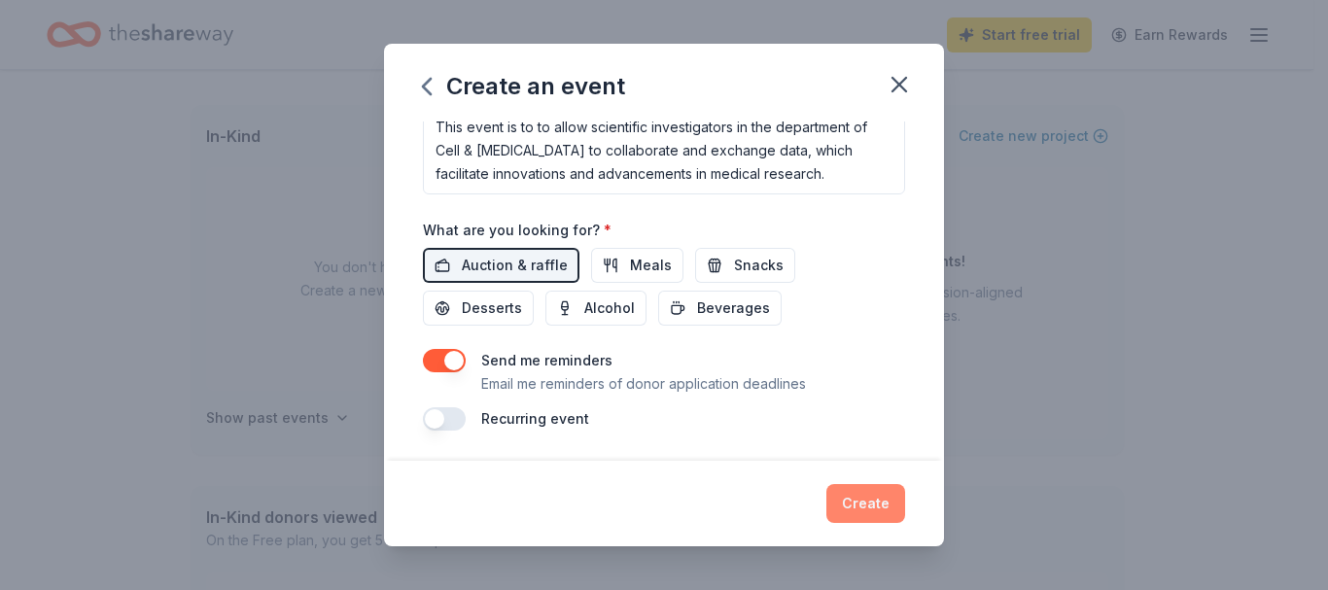
click at [879, 509] on button "Create" at bounding box center [866, 503] width 79 height 39
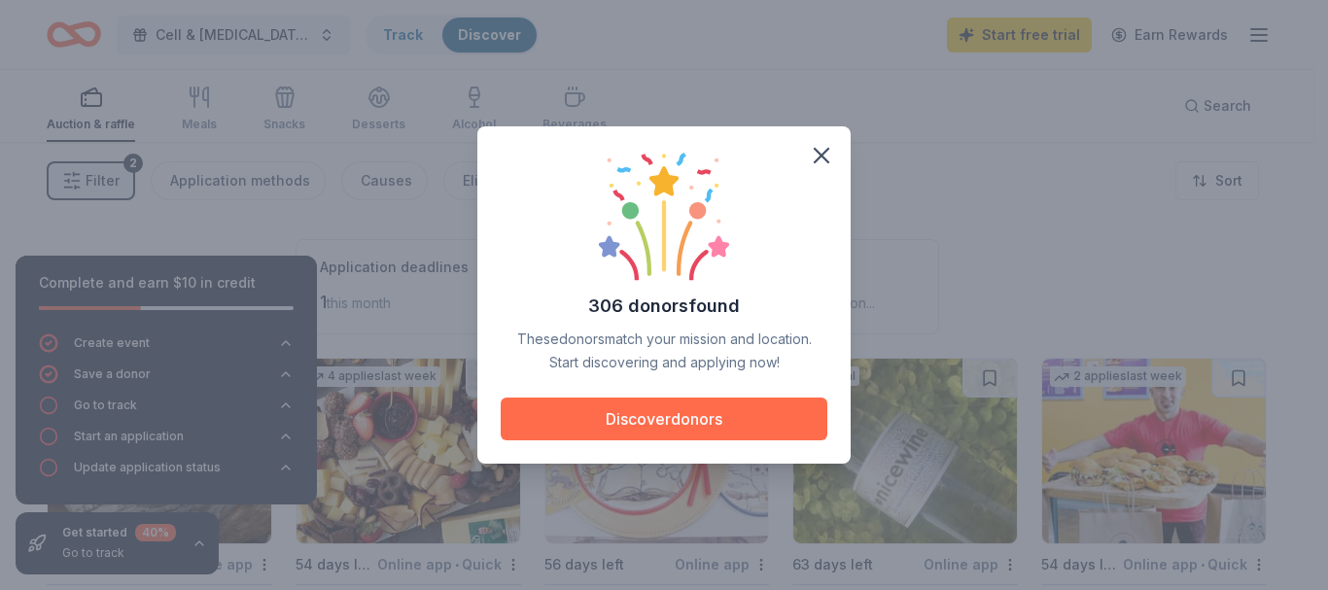
click at [661, 424] on button "Discover donors" at bounding box center [664, 419] width 327 height 43
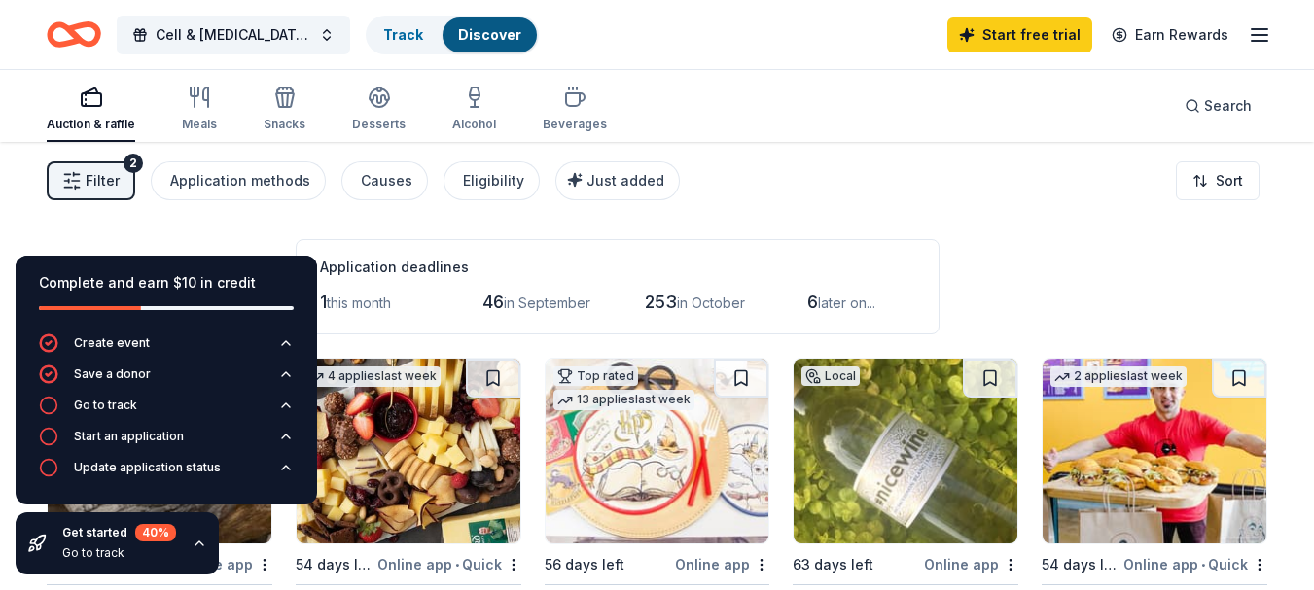
click at [198, 543] on icon "button" at bounding box center [199, 544] width 8 height 4
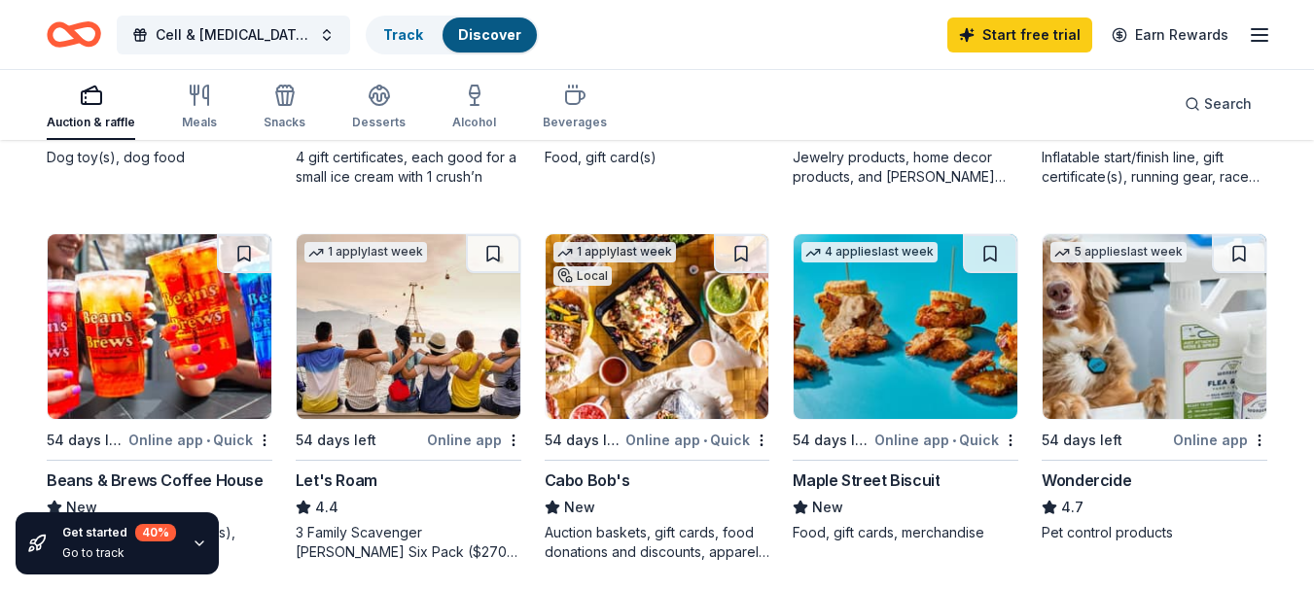
scroll to position [973, 0]
